Goal: Task Accomplishment & Management: Manage account settings

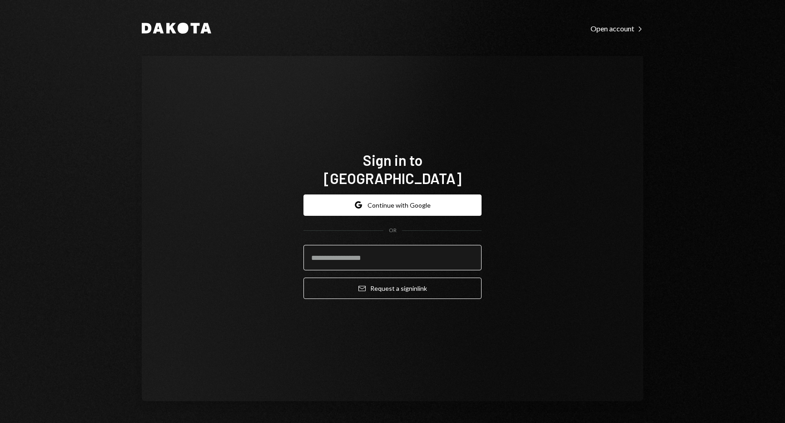
click at [385, 254] on input "email" at bounding box center [393, 257] width 178 height 25
type input "**********"
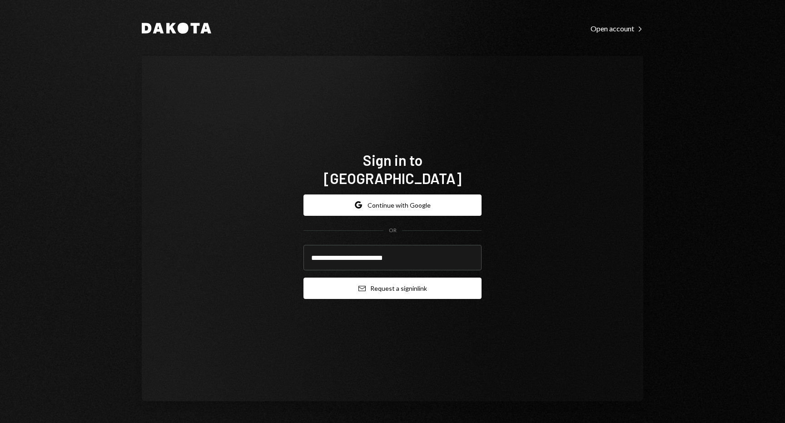
click at [390, 280] on button "Email Request a sign in link" at bounding box center [393, 288] width 178 height 21
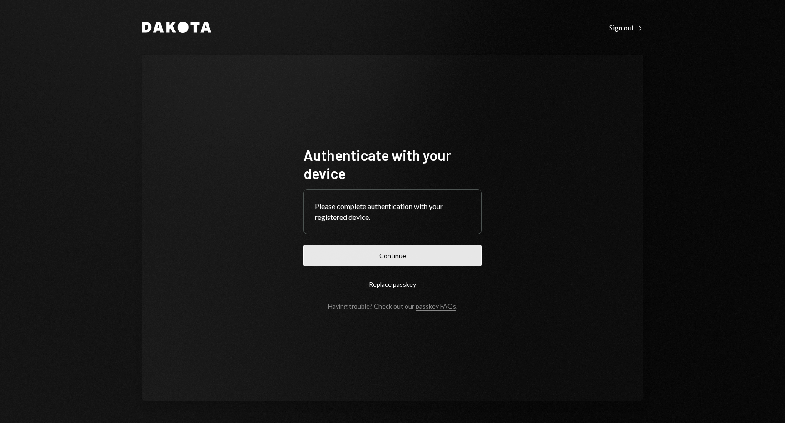
click at [383, 256] on button "Continue" at bounding box center [393, 255] width 178 height 21
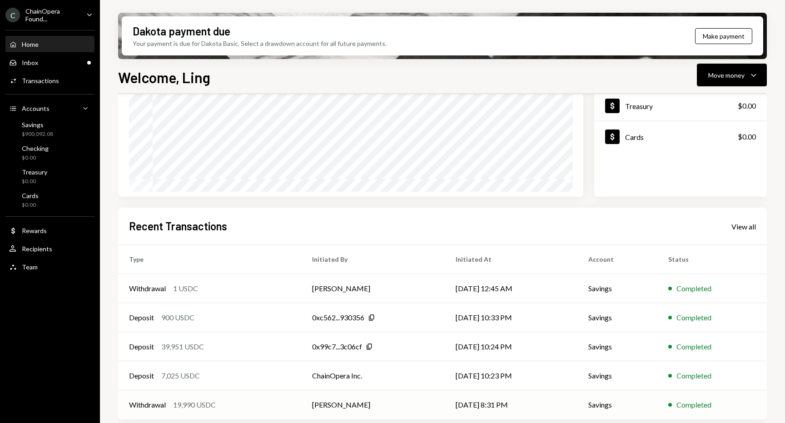
scroll to position [125, 0]
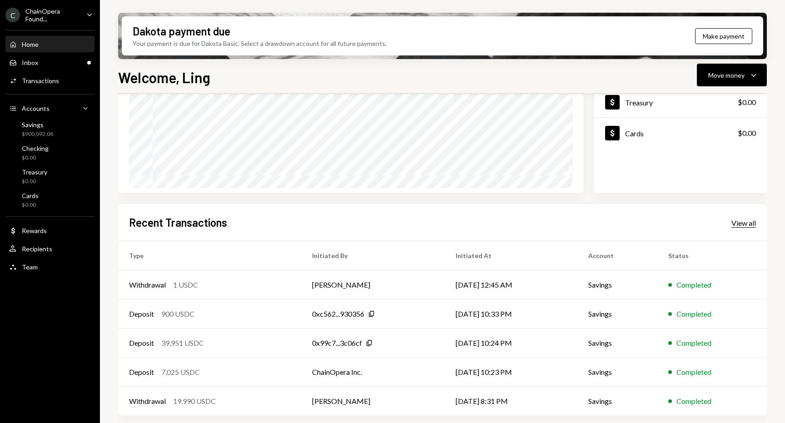
click at [743, 223] on div "View all" at bounding box center [744, 223] width 25 height 9
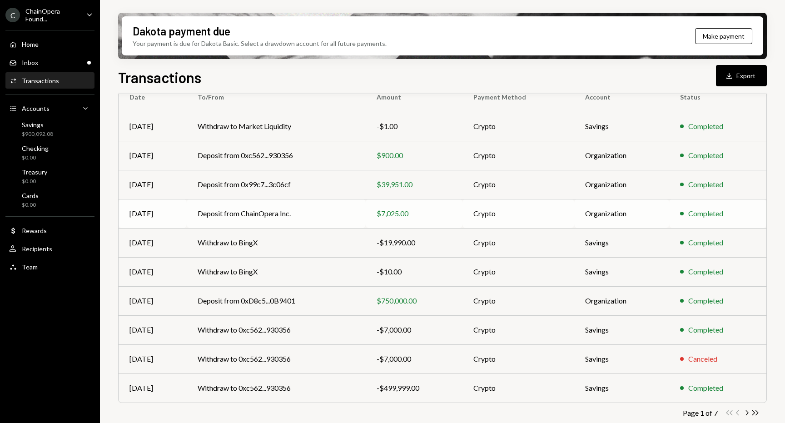
scroll to position [95, 0]
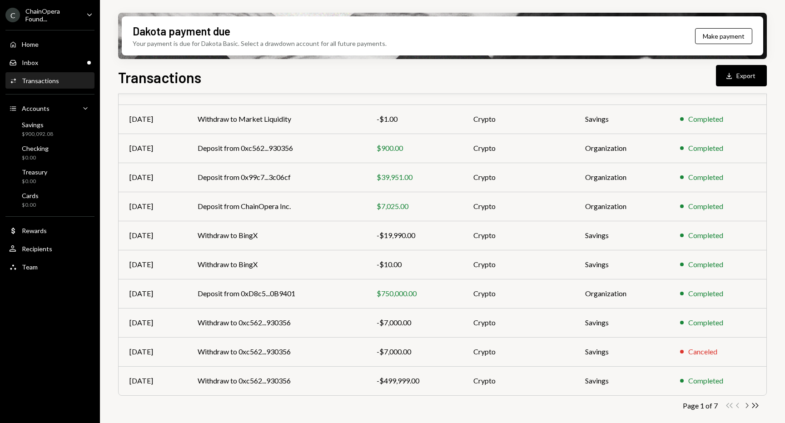
click at [746, 405] on icon "Chevron Right" at bounding box center [747, 405] width 9 height 9
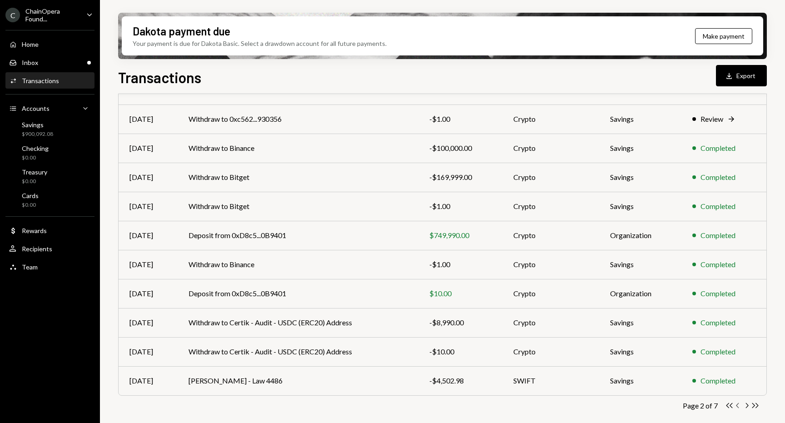
click at [739, 405] on icon "Chevron Left" at bounding box center [738, 405] width 9 height 9
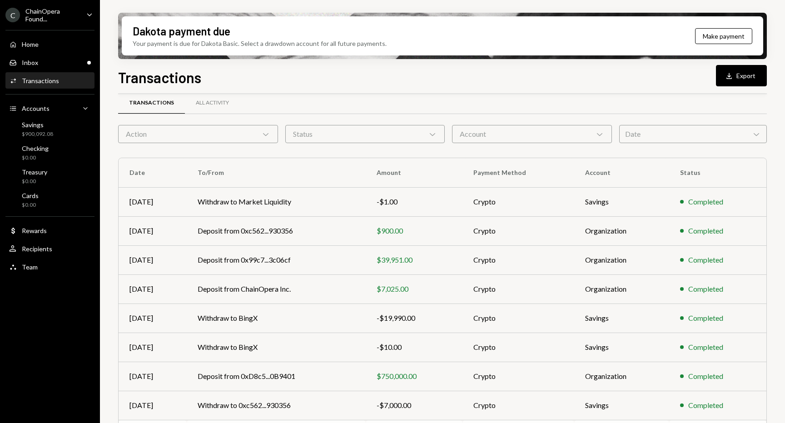
scroll to position [0, 0]
